Goal: Navigation & Orientation: Find specific page/section

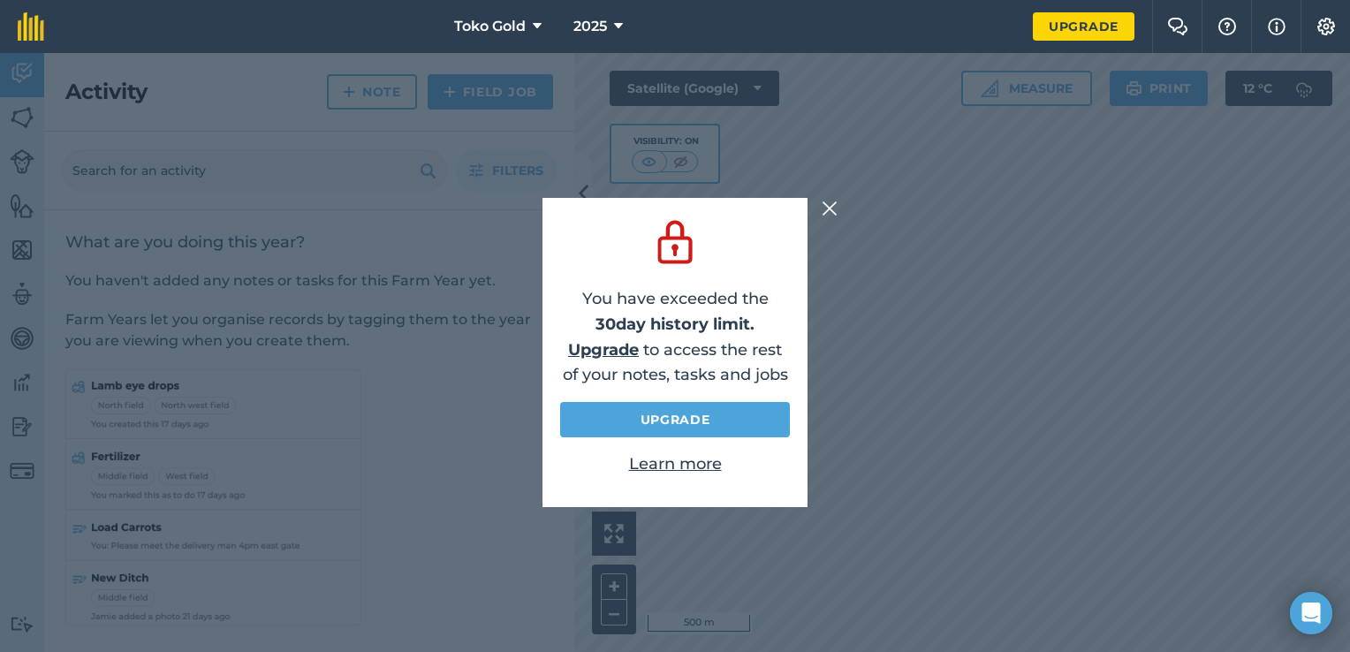
click at [827, 210] on img at bounding box center [830, 208] width 16 height 21
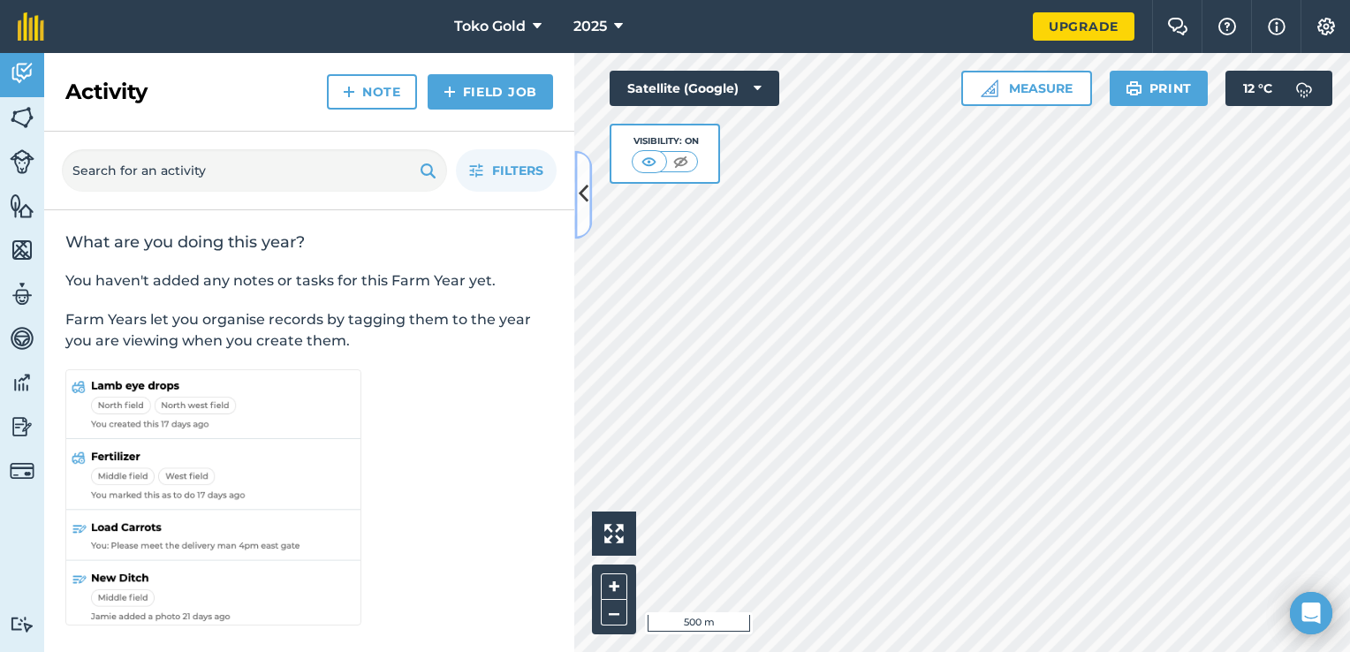
click at [589, 205] on button at bounding box center [583, 194] width 18 height 88
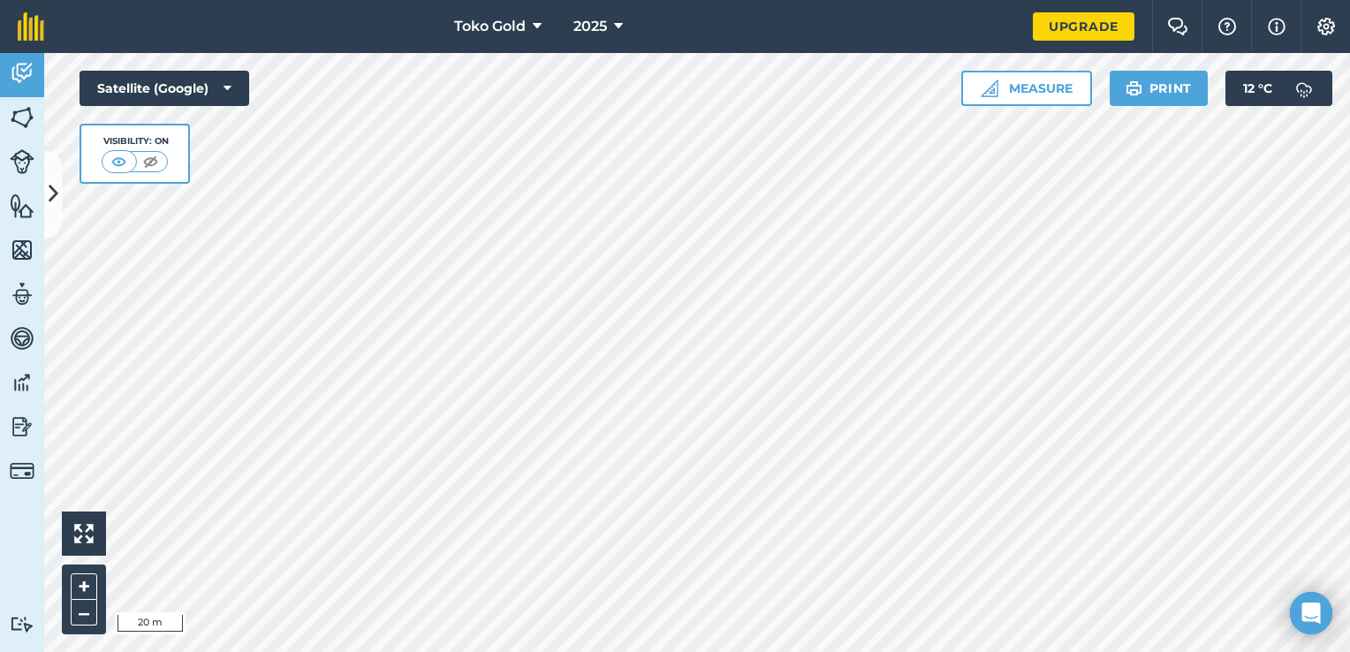
click at [569, 651] on html "Toko Gold 2025 Upgrade Farm Chat Help Info Settings Map printing is not availab…" at bounding box center [675, 326] width 1350 height 652
click at [1349, 0] on html "Toko Gold 2025 Upgrade Farm Chat Help Info Settings Map printing is not availab…" at bounding box center [675, 326] width 1350 height 652
click at [1192, 0] on html "Toko Gold 2025 Upgrade Farm Chat Help Info Settings Map printing is not availab…" at bounding box center [675, 326] width 1350 height 652
click at [969, 0] on html "Toko Gold 2025 Upgrade Farm Chat Help Info Settings Map printing is not availab…" at bounding box center [675, 326] width 1350 height 652
click at [505, 0] on html "Toko Gold 2025 Upgrade Farm Chat Help Info Settings Map printing is not availab…" at bounding box center [675, 326] width 1350 height 652
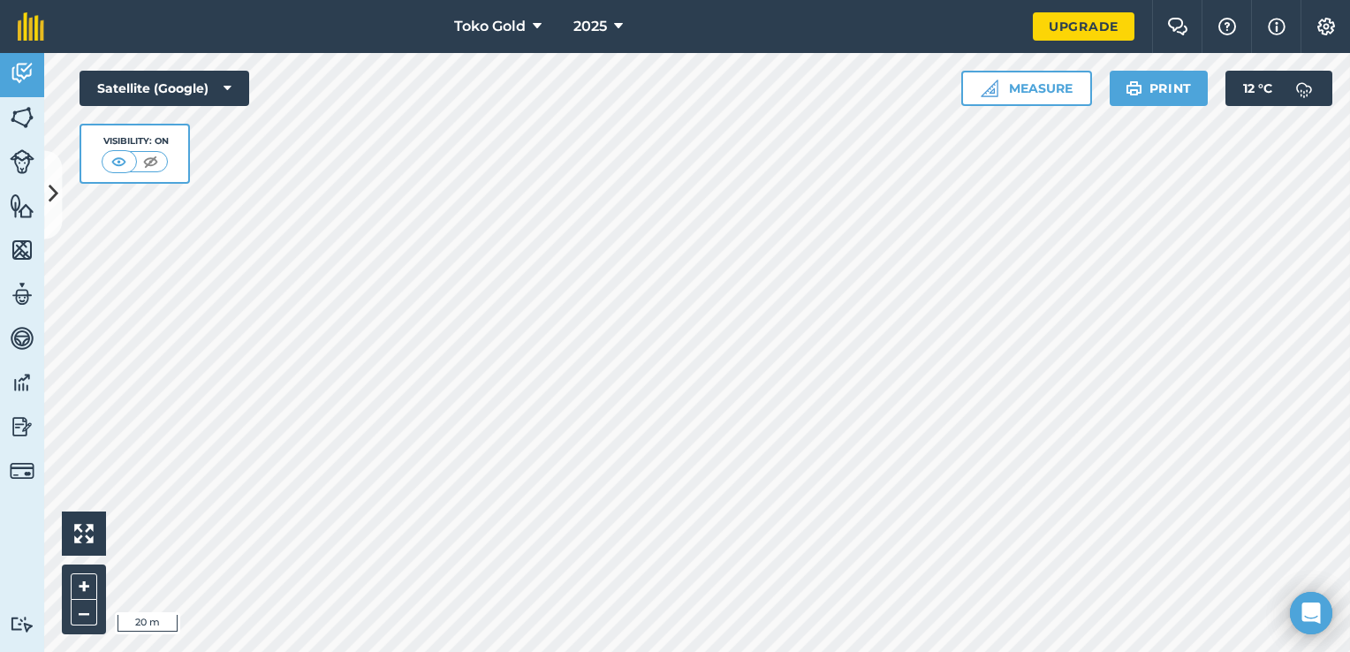
click at [622, 0] on html "Toko Gold 2025 Upgrade Farm Chat Help Info Settings Map printing is not availab…" at bounding box center [675, 326] width 1350 height 652
click at [583, 0] on html "Toko Gold 2025 Upgrade Farm Chat Help Info Settings Map printing is not availab…" at bounding box center [675, 326] width 1350 height 652
click at [52, 195] on icon at bounding box center [54, 194] width 10 height 31
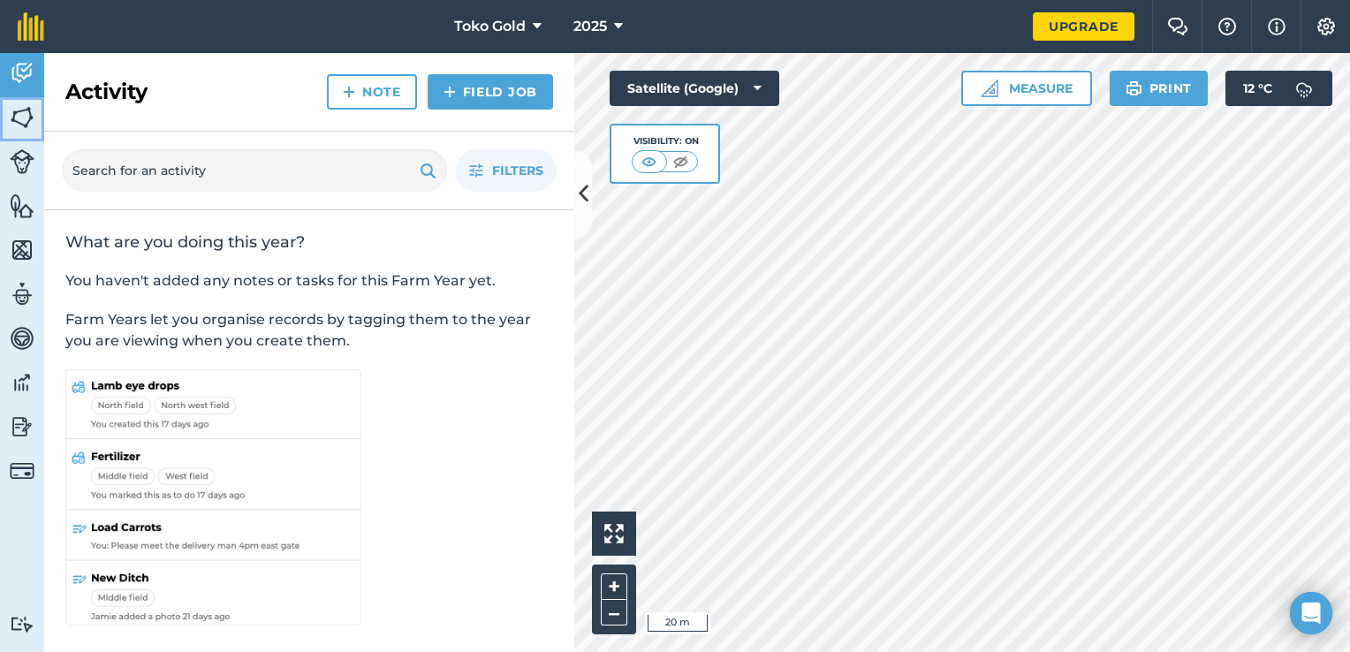
click at [25, 109] on img at bounding box center [22, 117] width 25 height 27
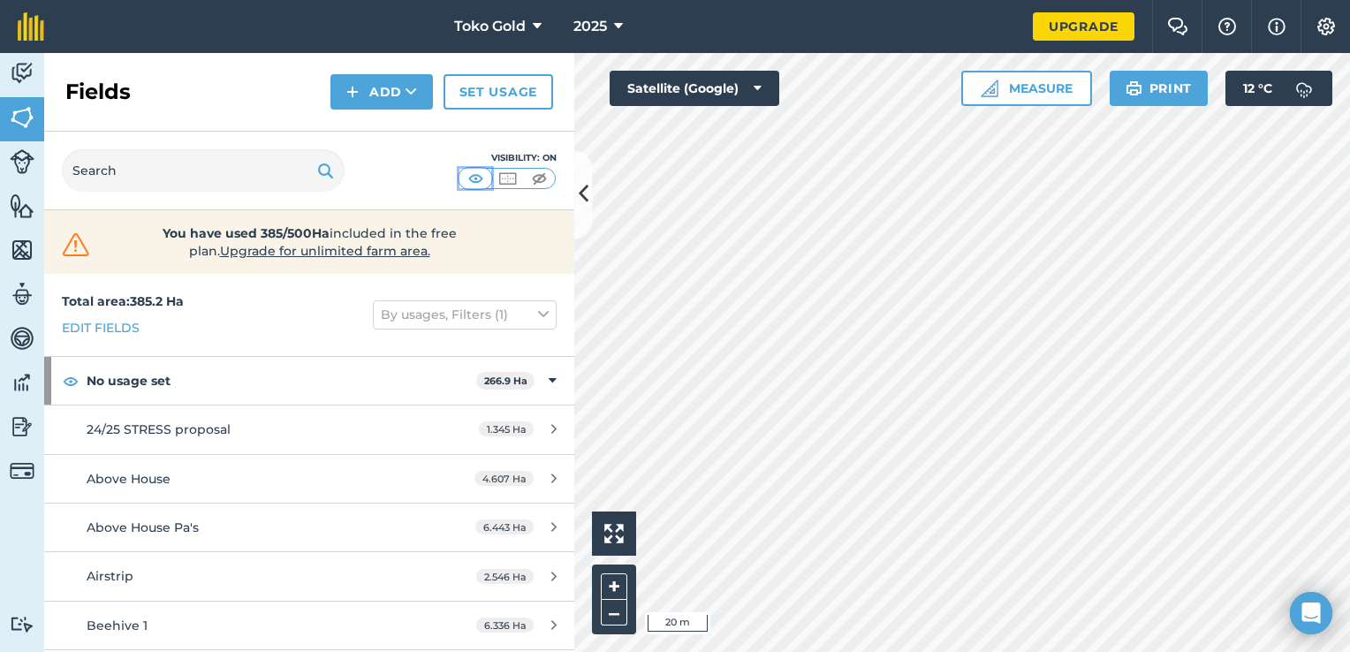
click at [481, 177] on img at bounding box center [476, 179] width 22 height 18
click at [539, 180] on img at bounding box center [539, 179] width 22 height 18
click at [512, 180] on img at bounding box center [508, 179] width 22 height 18
click at [468, 182] on img at bounding box center [476, 179] width 22 height 18
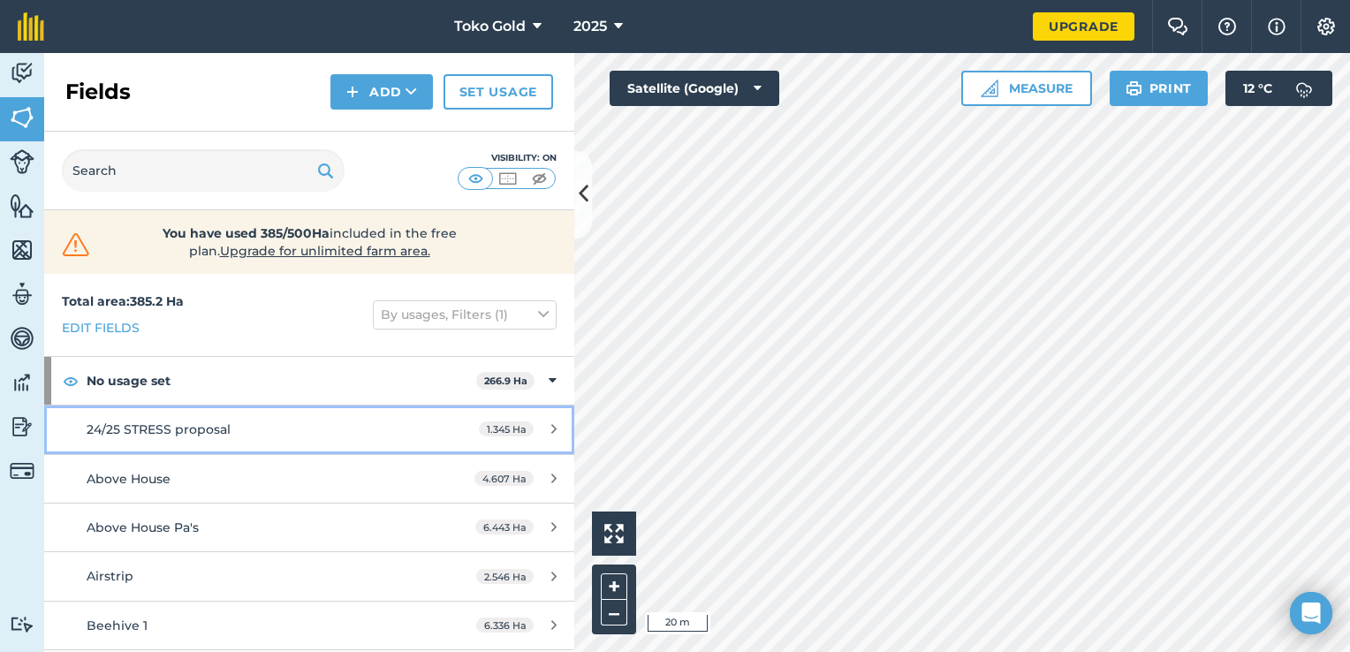
click at [551, 433] on icon at bounding box center [553, 428] width 5 height 13
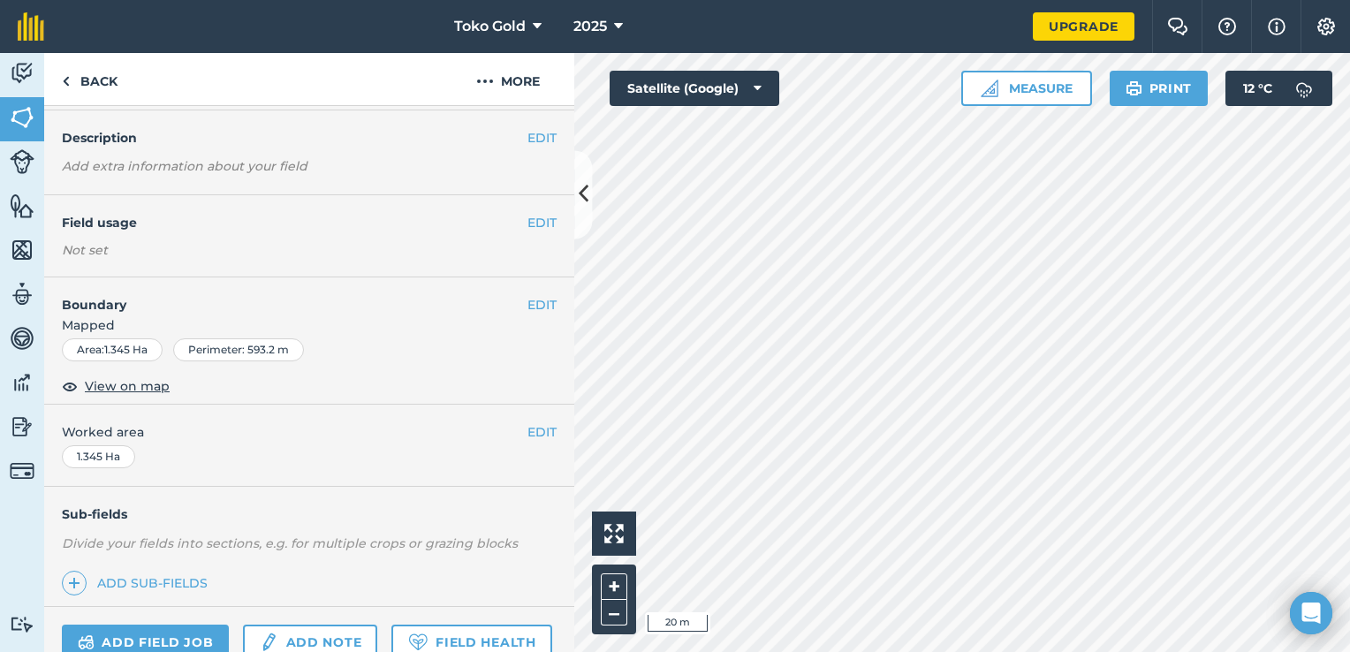
scroll to position [42, 0]
